Goal: Task Accomplishment & Management: Manage account settings

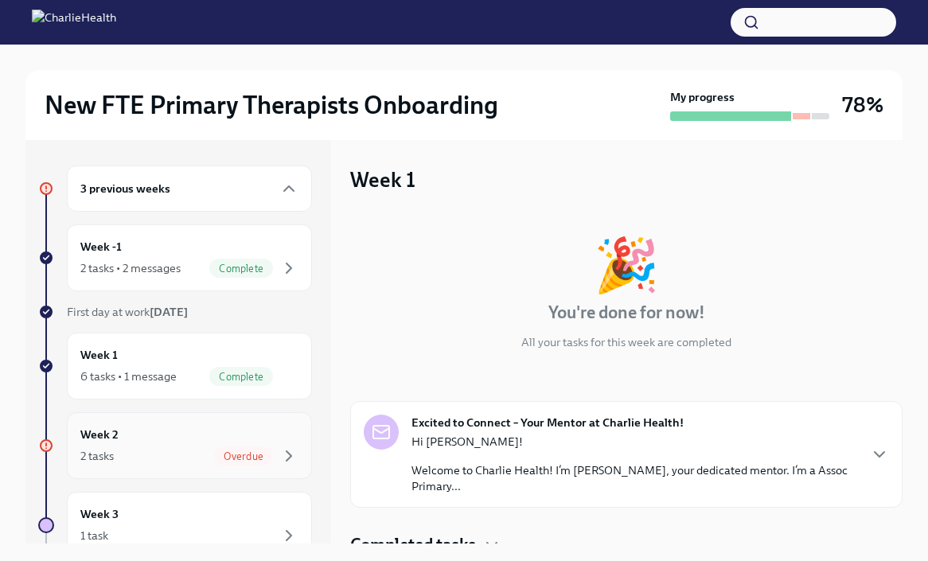
click at [267, 450] on span "Overdue" at bounding box center [243, 456] width 59 height 12
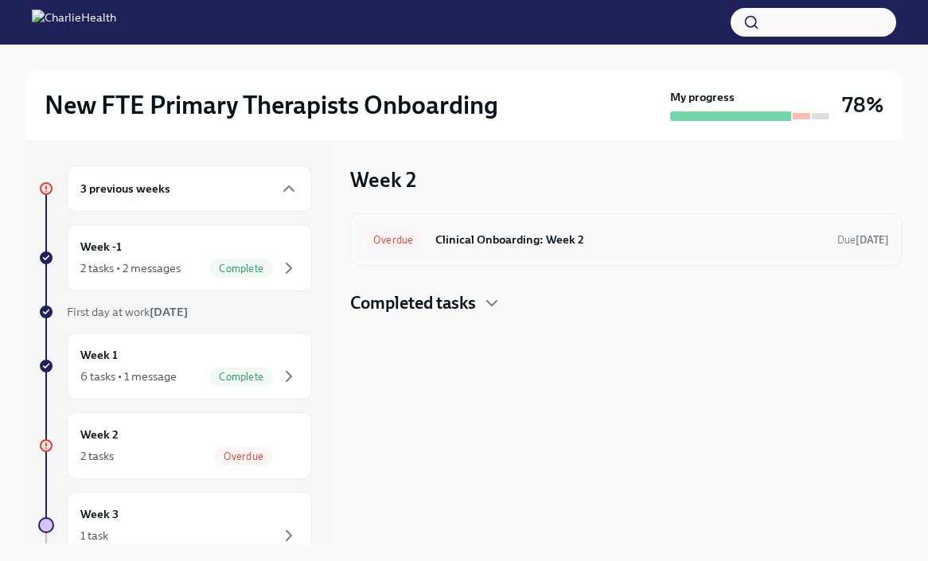
click at [501, 238] on h6 "Clinical Onboarding: Week 2" at bounding box center [629, 240] width 389 height 18
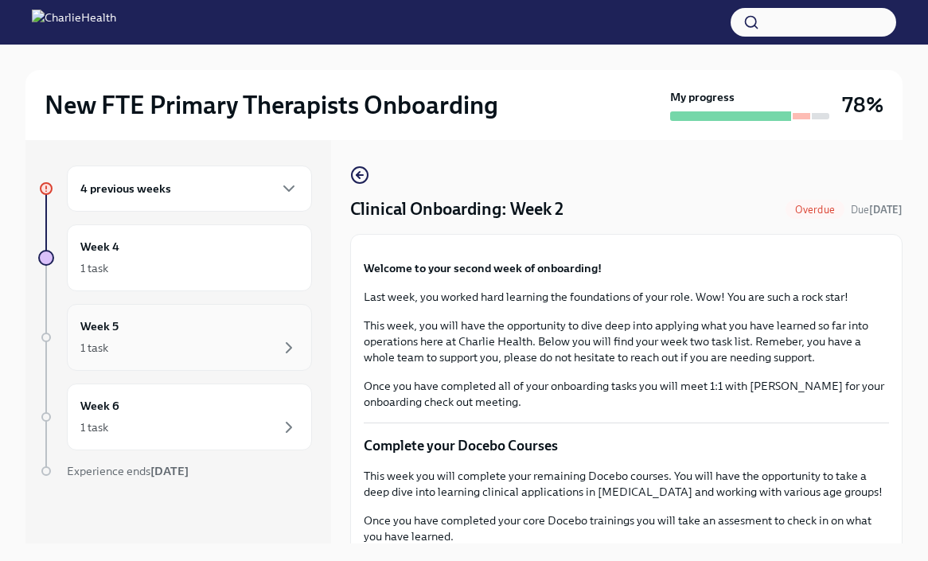
click at [220, 335] on div "Week 5 1 task" at bounding box center [189, 337] width 218 height 40
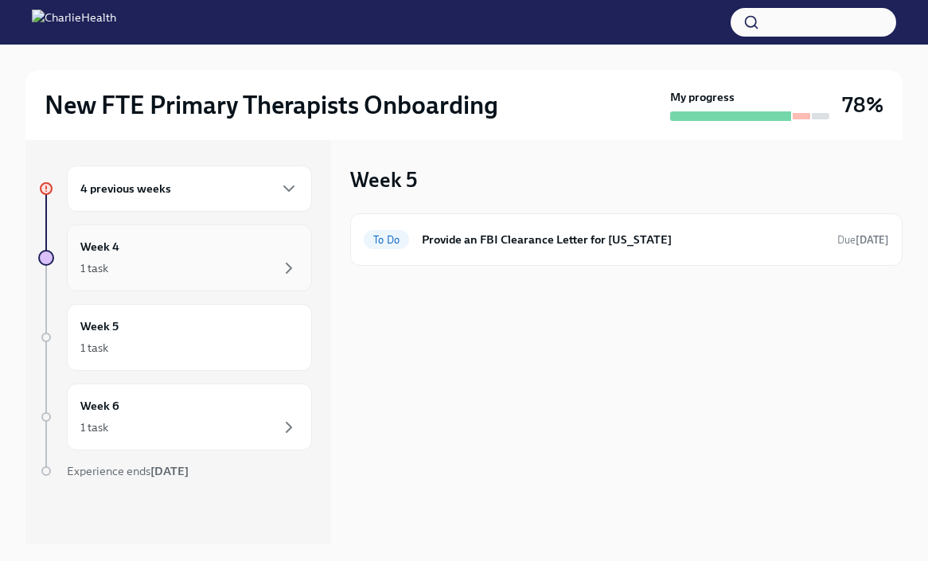
click at [234, 285] on div "Week 4 1 task" at bounding box center [189, 257] width 245 height 67
